Goal: Task Accomplishment & Management: Manage account settings

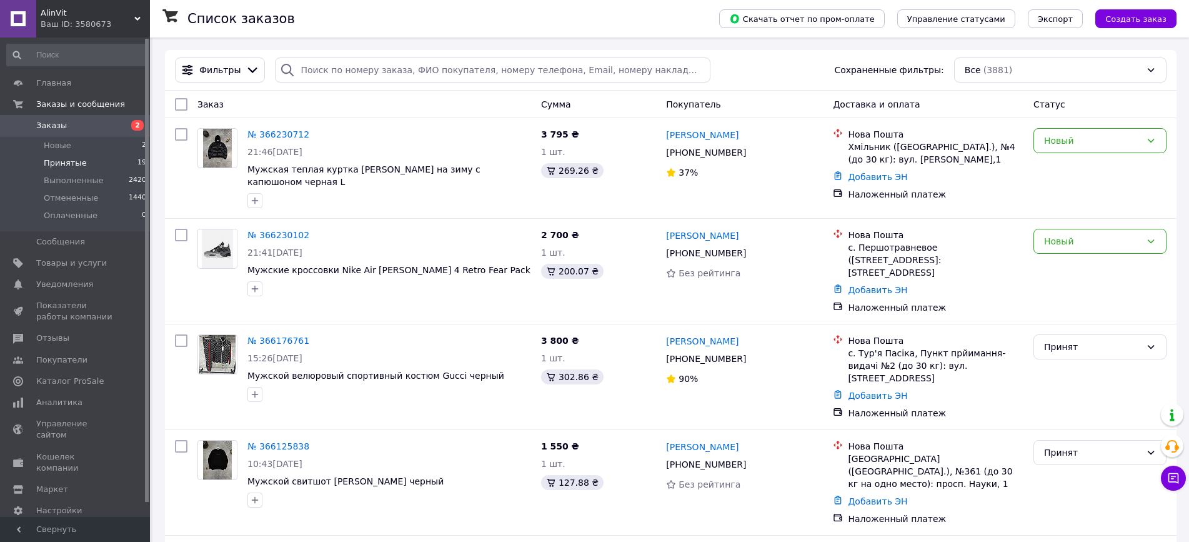
click at [91, 167] on li "Принятые 19" at bounding box center [77, 162] width 154 height 17
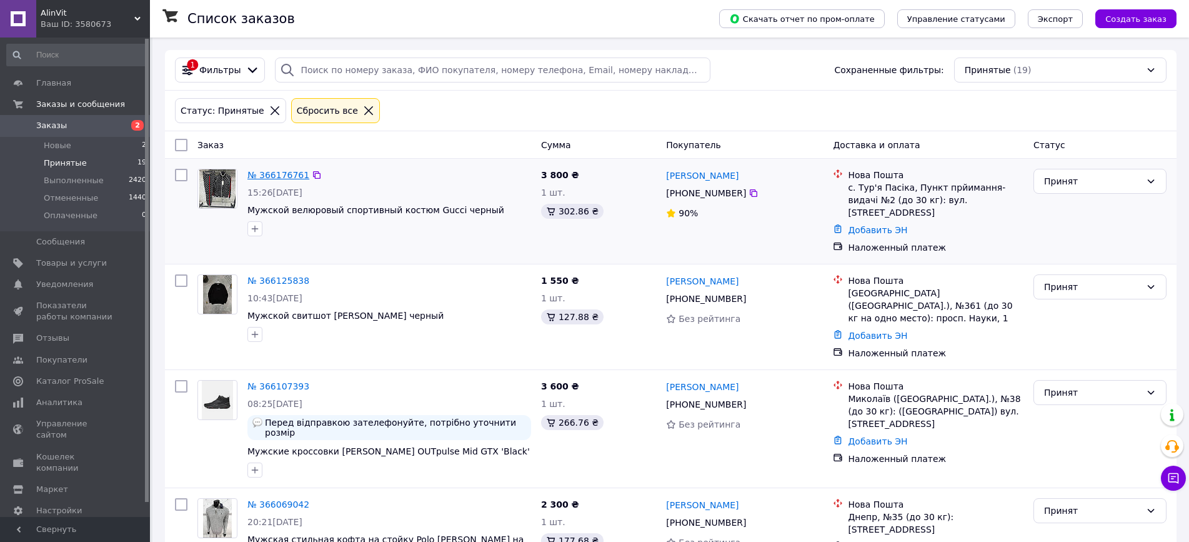
click at [279, 171] on link "№ 366176761" at bounding box center [278, 175] width 62 height 10
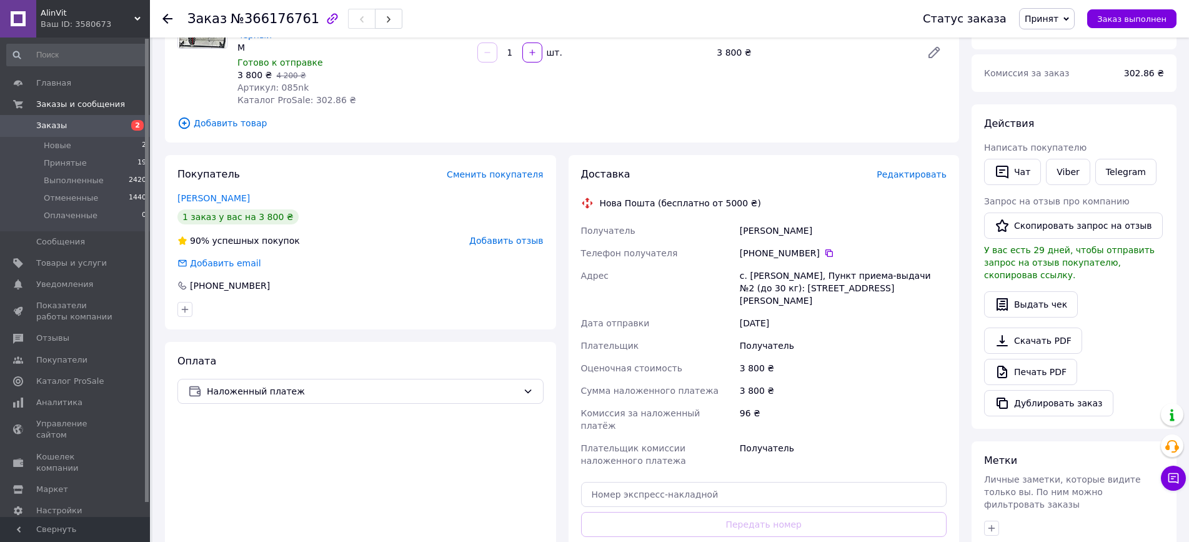
scroll to position [155, 0]
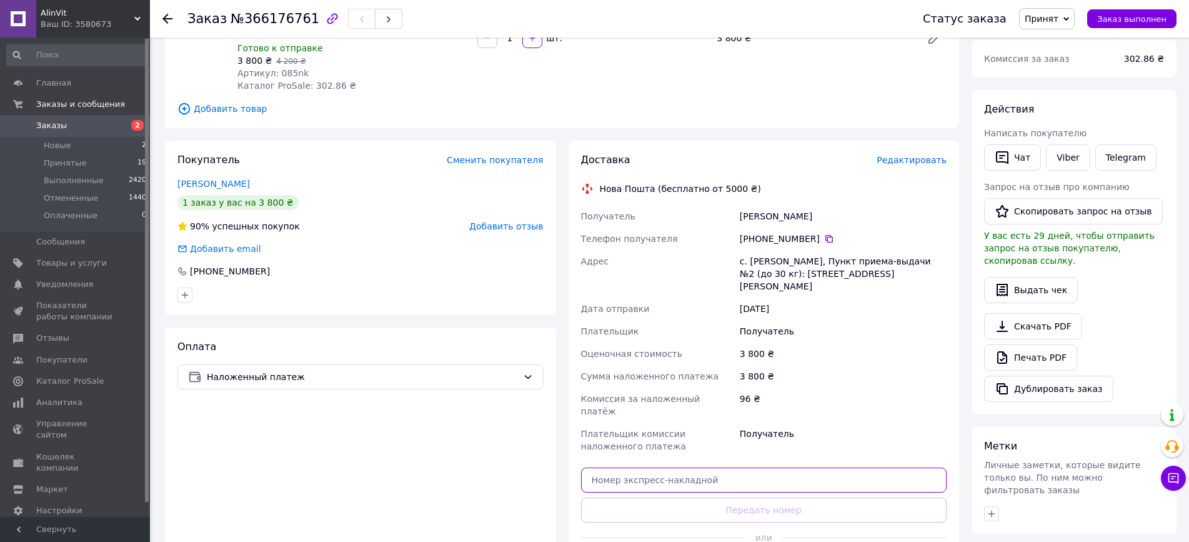
click at [715, 467] on input "text" at bounding box center [764, 479] width 366 height 25
paste input "20451268810454"
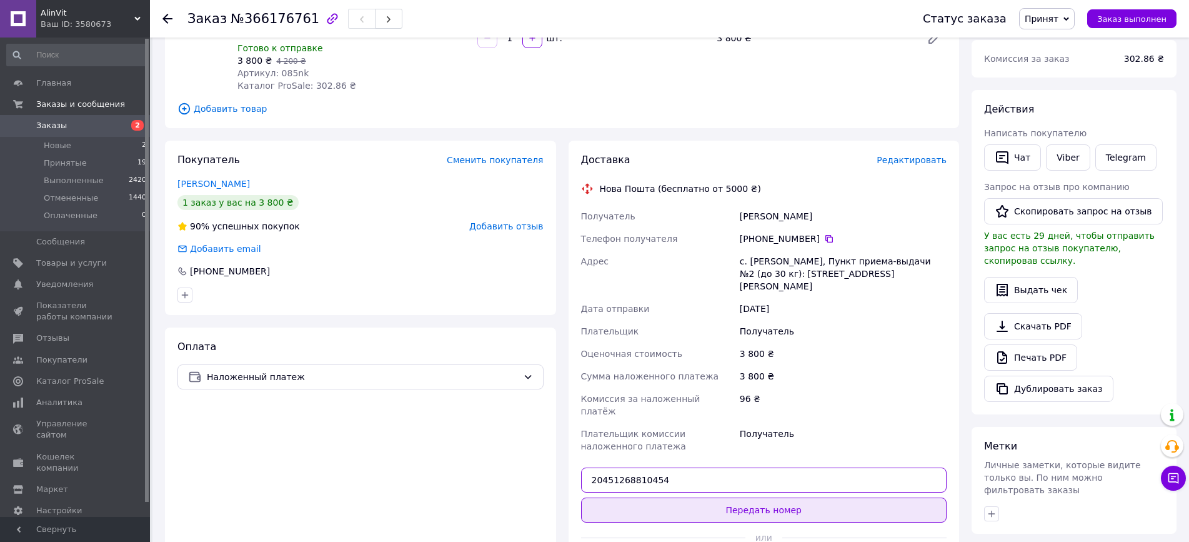
type input "20451268810454"
click at [701, 497] on button "Передать номер" at bounding box center [764, 509] width 366 height 25
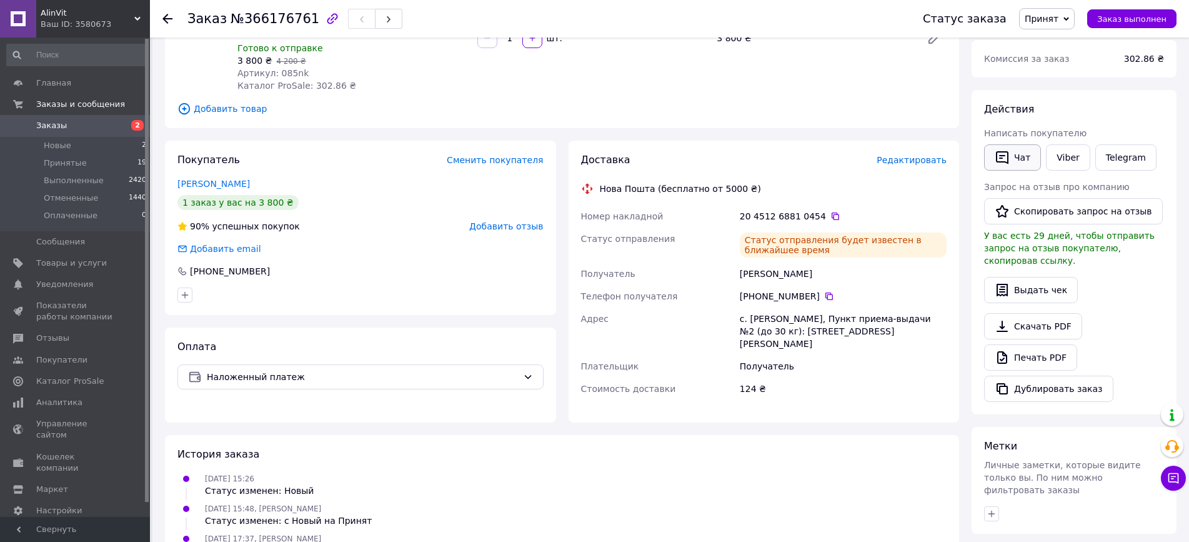
click at [1019, 152] on button "Чат" at bounding box center [1012, 157] width 57 height 26
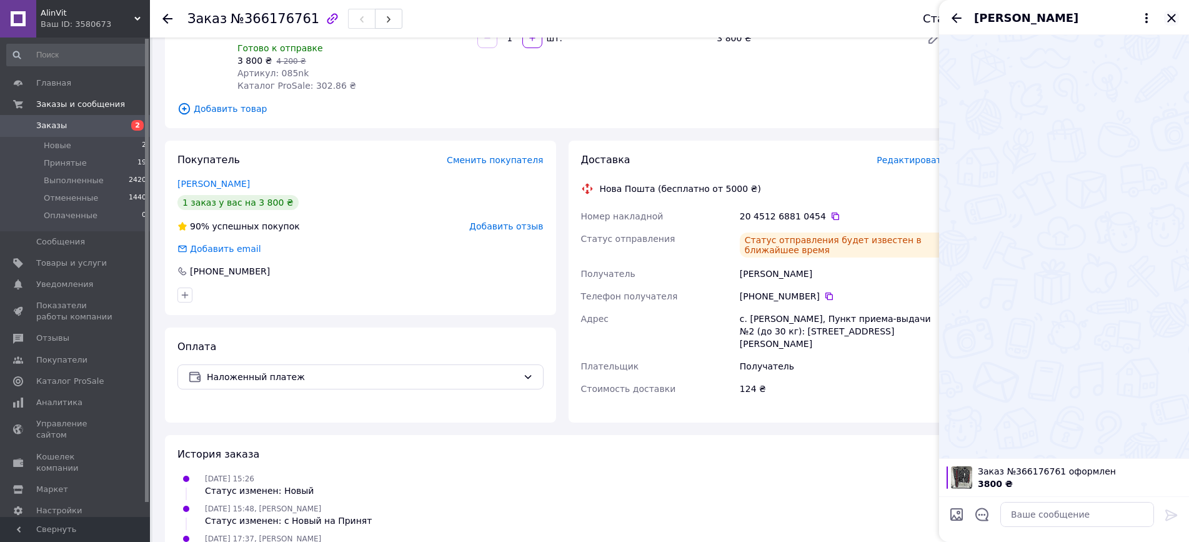
click at [1174, 17] on icon "Закрыть" at bounding box center [1171, 18] width 15 height 15
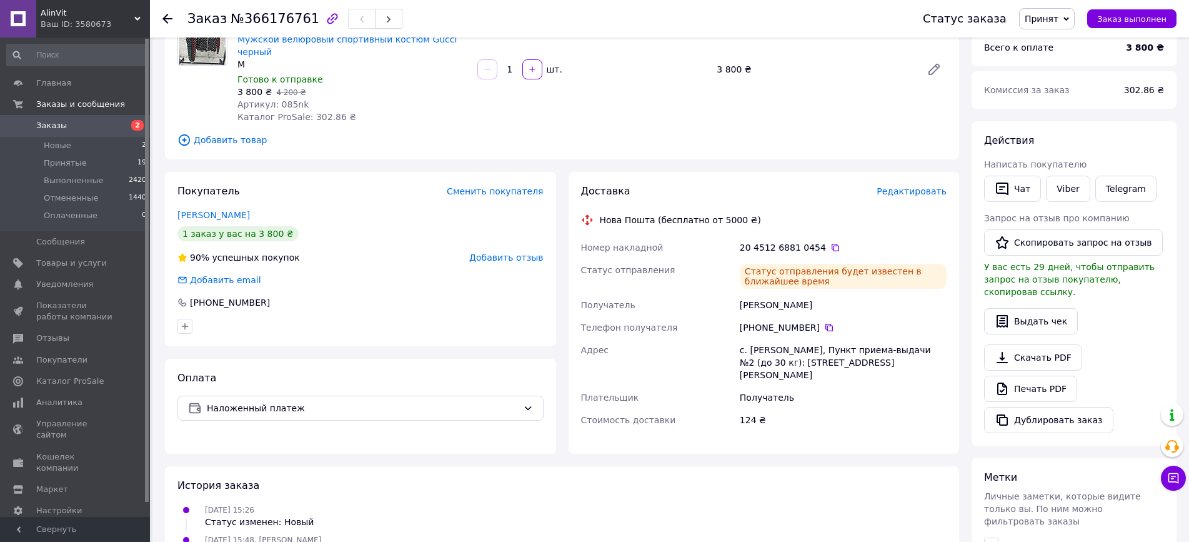
scroll to position [92, 0]
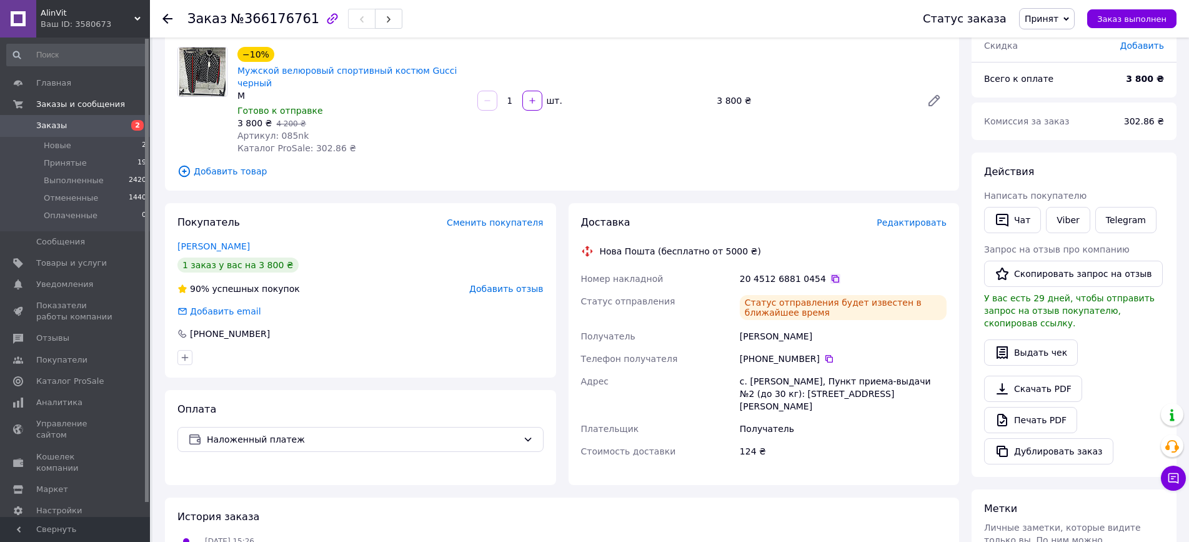
click at [831, 275] on icon at bounding box center [834, 278] width 7 height 7
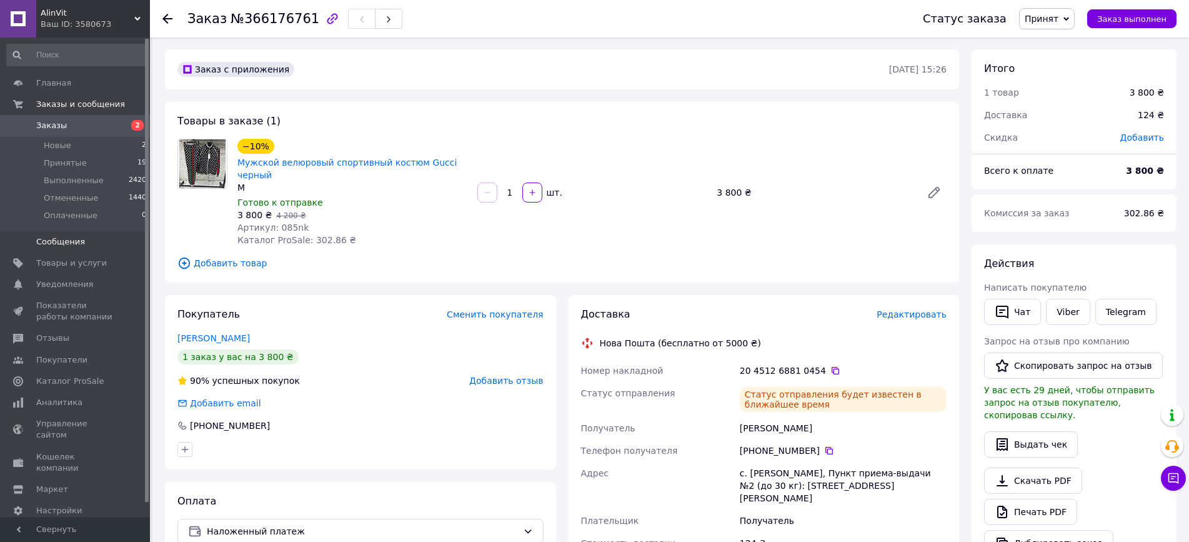
scroll to position [0, 0]
click at [86, 157] on li "Принятые 19" at bounding box center [77, 162] width 154 height 17
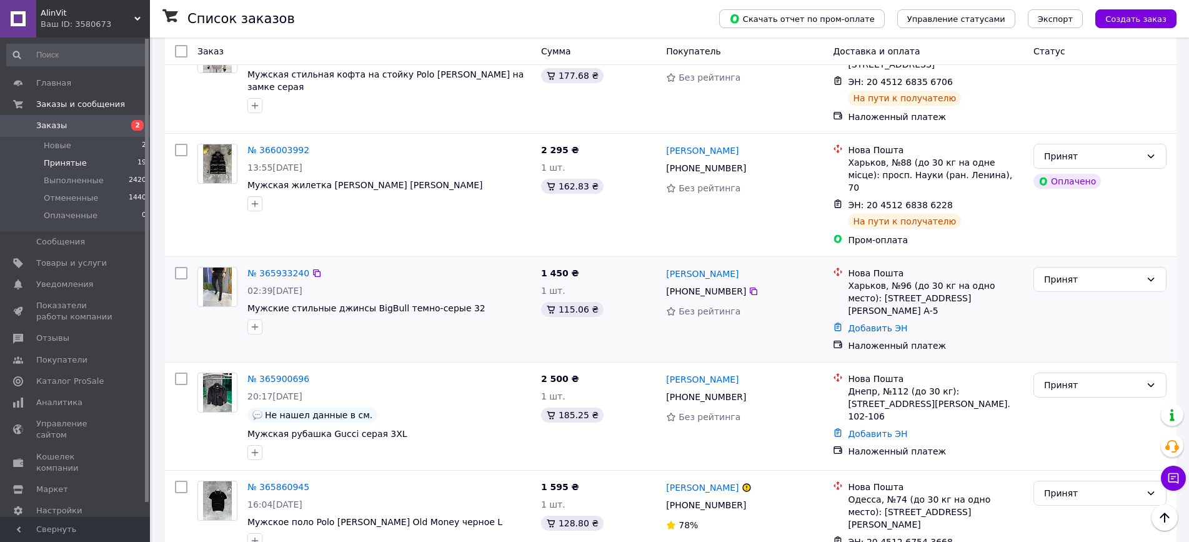
scroll to position [500, 0]
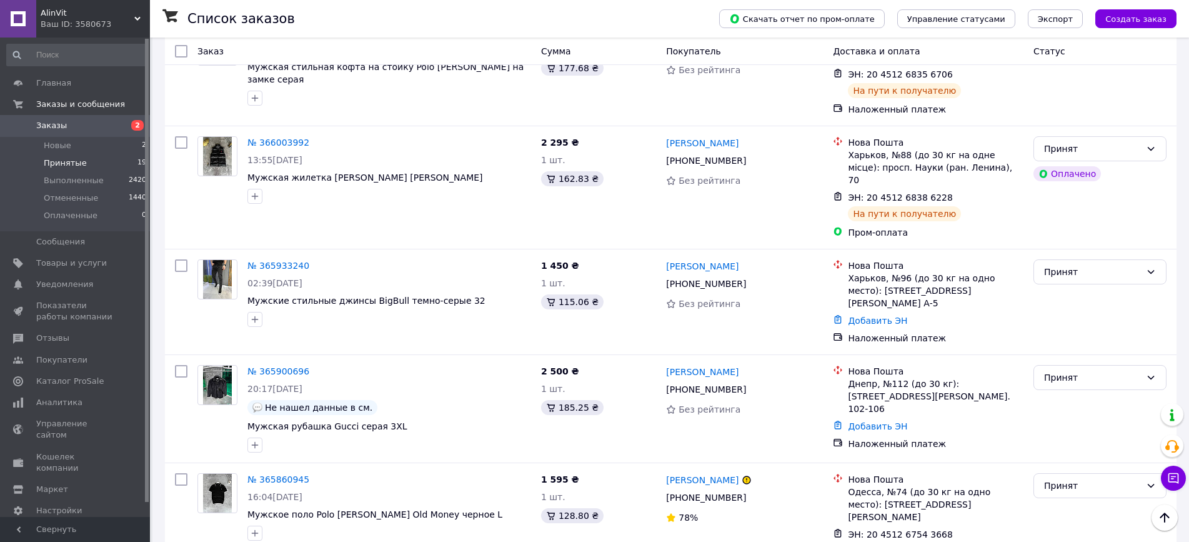
click at [117, 164] on li "Принятые 19" at bounding box center [77, 162] width 154 height 17
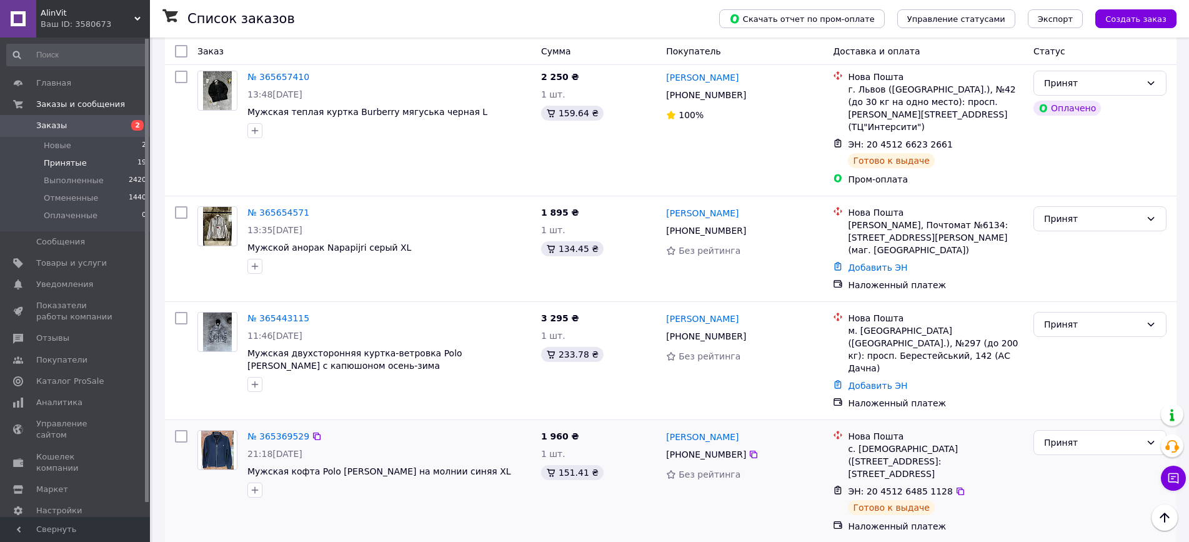
scroll to position [1283, 0]
click at [288, 429] on link "№ 365369529" at bounding box center [278, 434] width 62 height 10
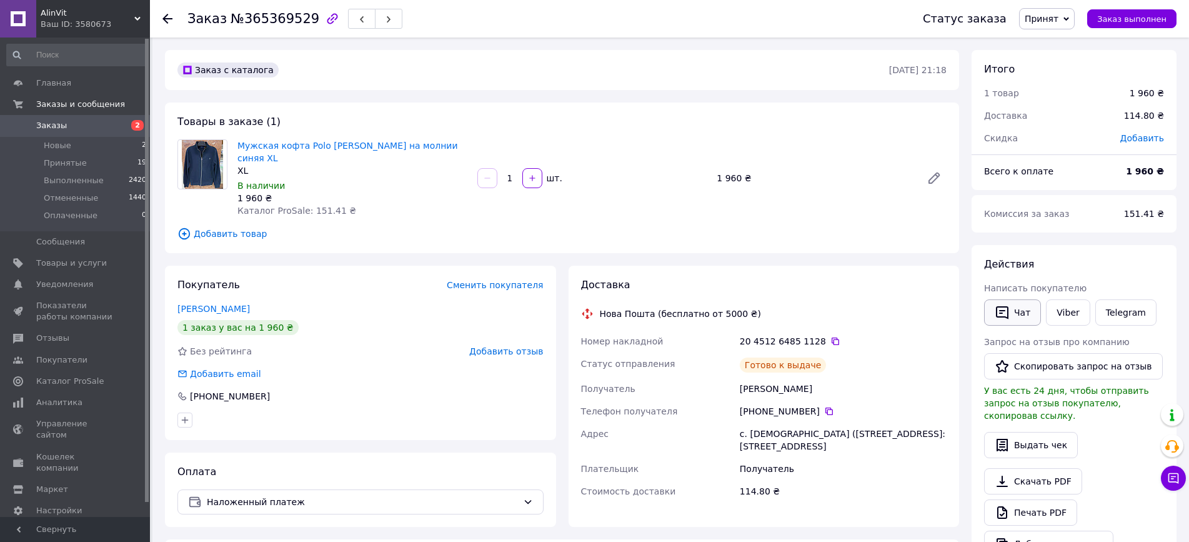
click at [1012, 325] on button "Чат" at bounding box center [1012, 312] width 57 height 26
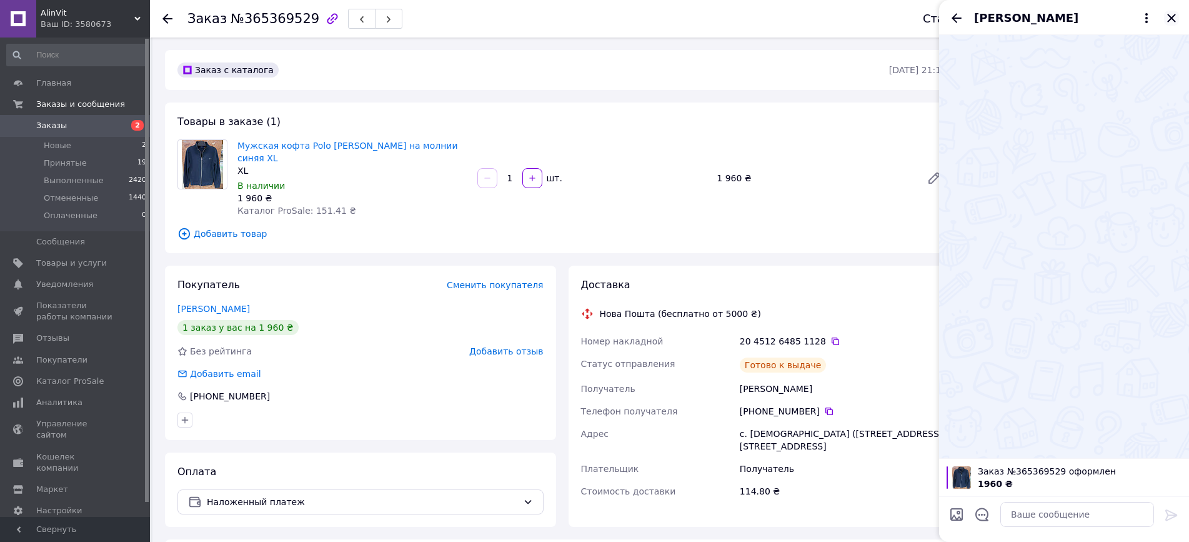
click at [1174, 17] on icon "Закрыть" at bounding box center [1171, 18] width 15 height 15
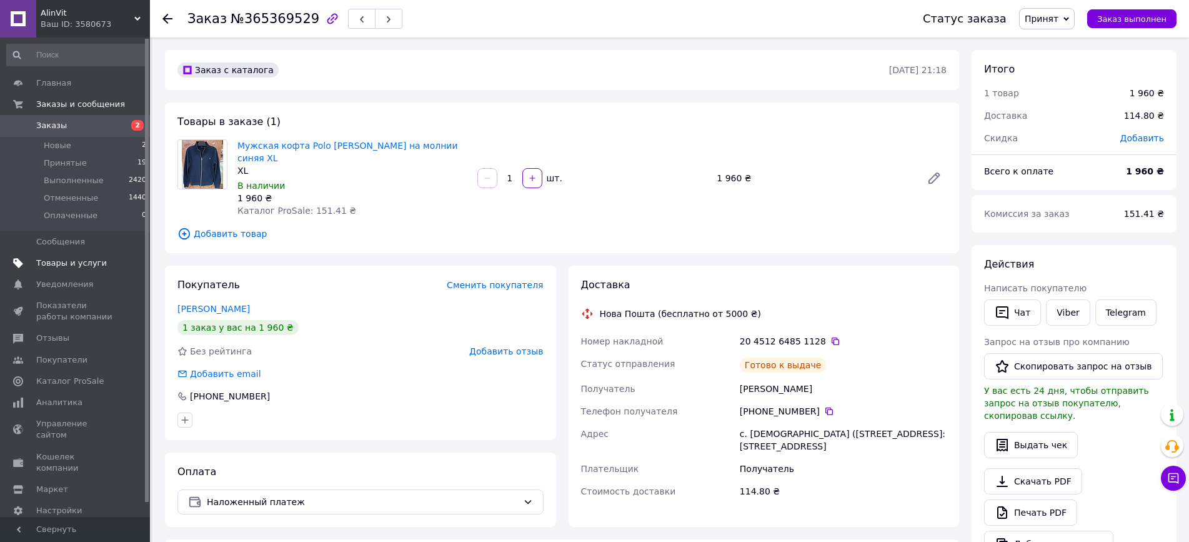
click at [47, 264] on span "Товары и услуги" at bounding box center [71, 262] width 71 height 11
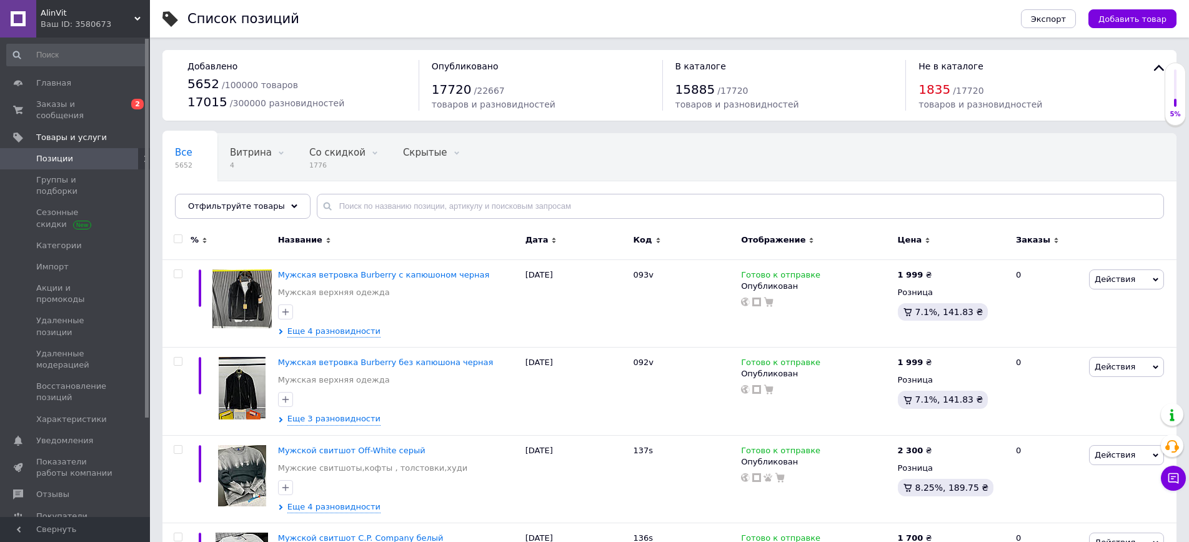
click at [635, 153] on div "Все 5652 Витрина 4 Удалить Редактировать Со скидкой 1776 Удалить Редактировать …" at bounding box center [418, 181] width 512 height 95
